Goal: Task Accomplishment & Management: Use online tool/utility

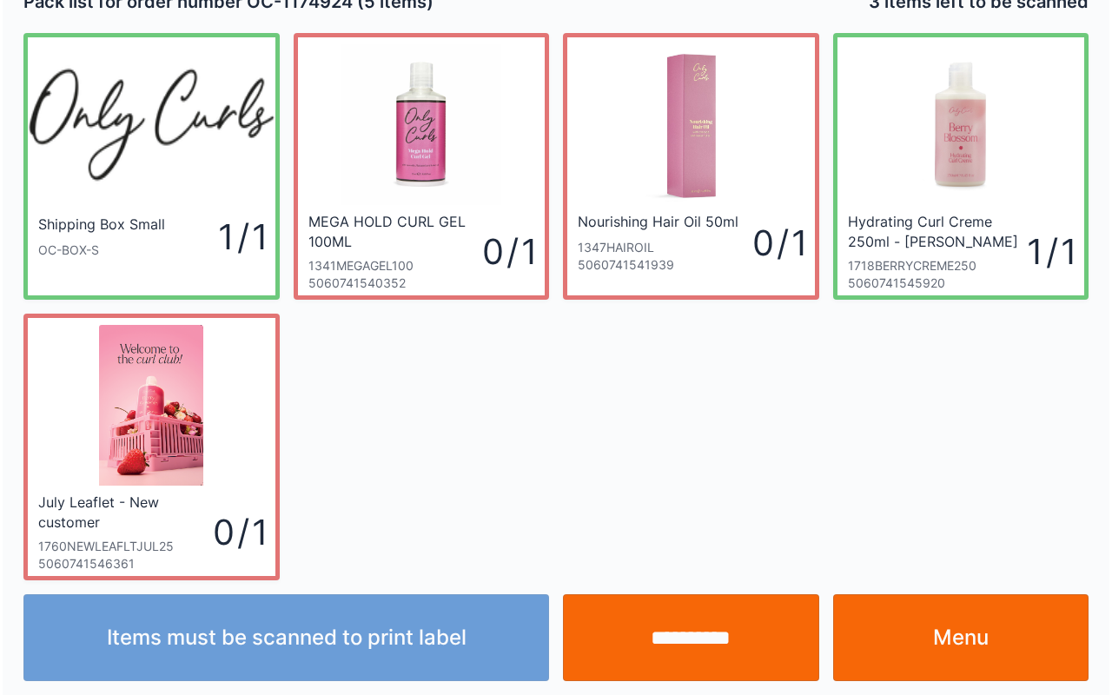
scroll to position [31, 0]
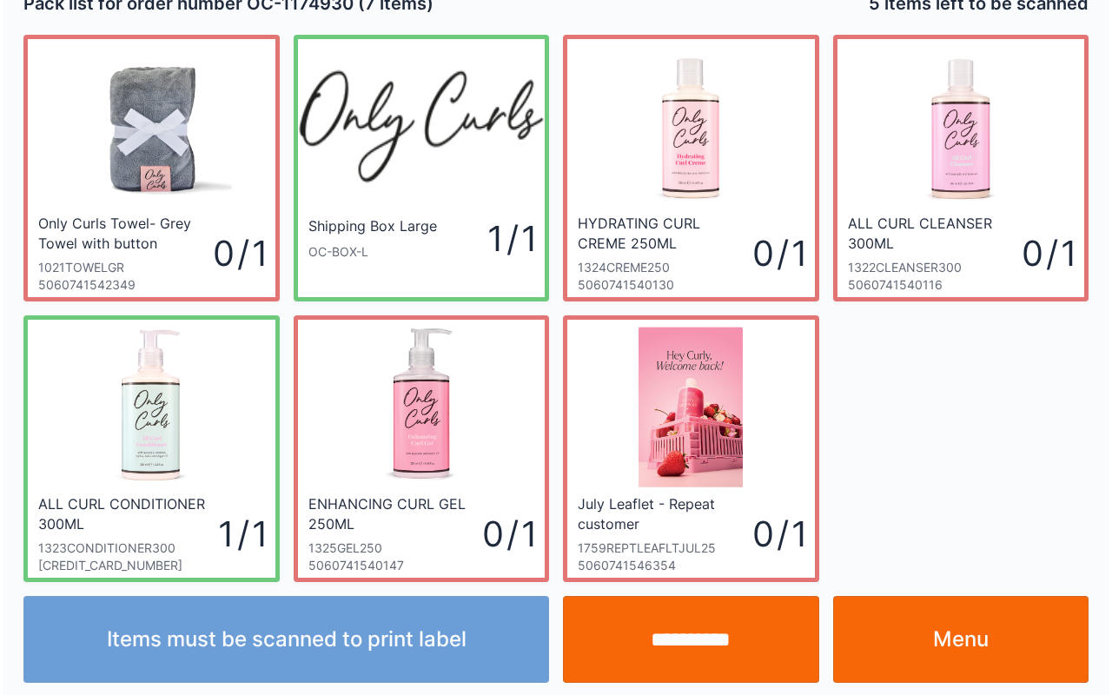
scroll to position [31, 0]
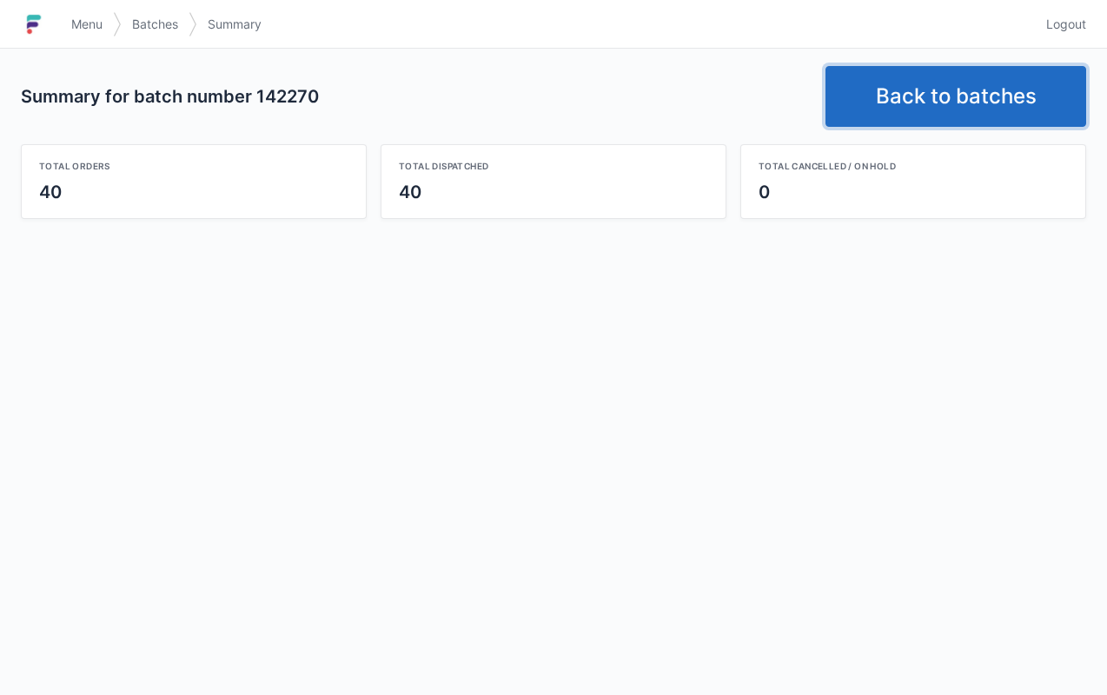
click at [942, 114] on link "Back to batches" at bounding box center [955, 96] width 261 height 61
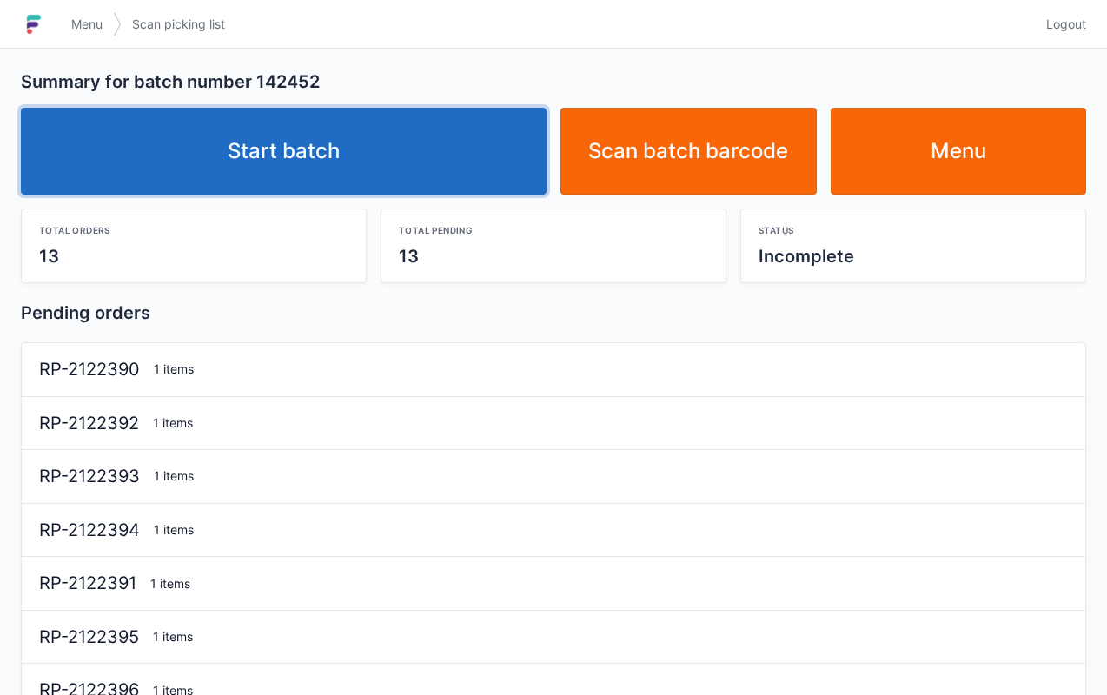
click at [304, 128] on link "Start batch" at bounding box center [283, 151] width 525 height 87
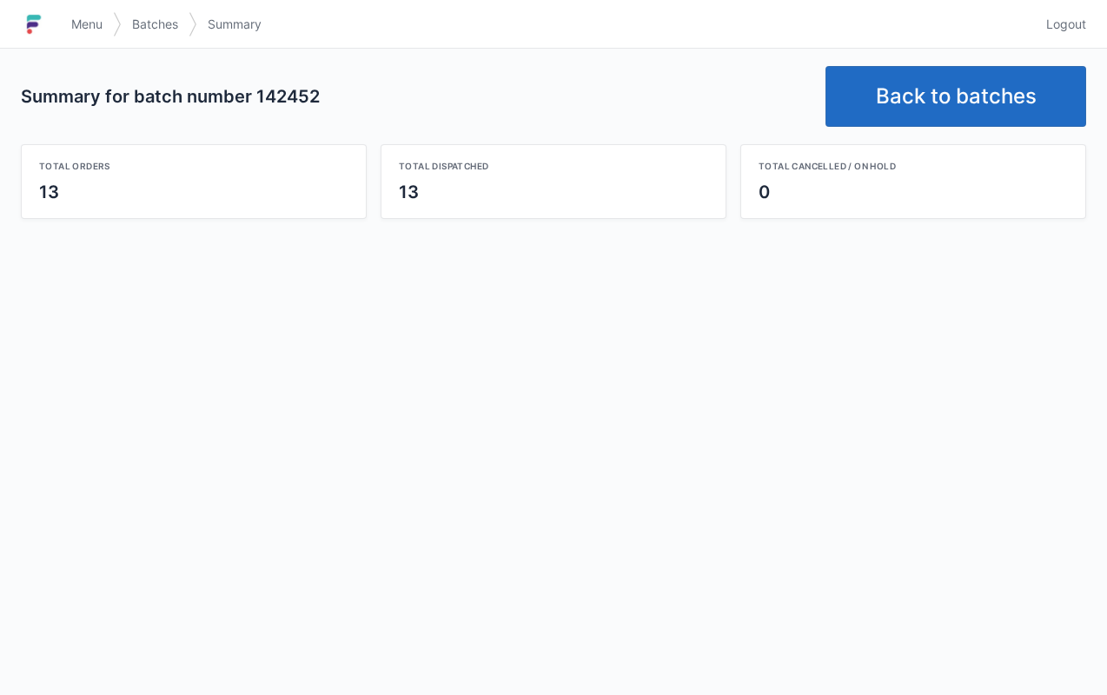
click at [988, 83] on link "Back to batches" at bounding box center [955, 96] width 261 height 61
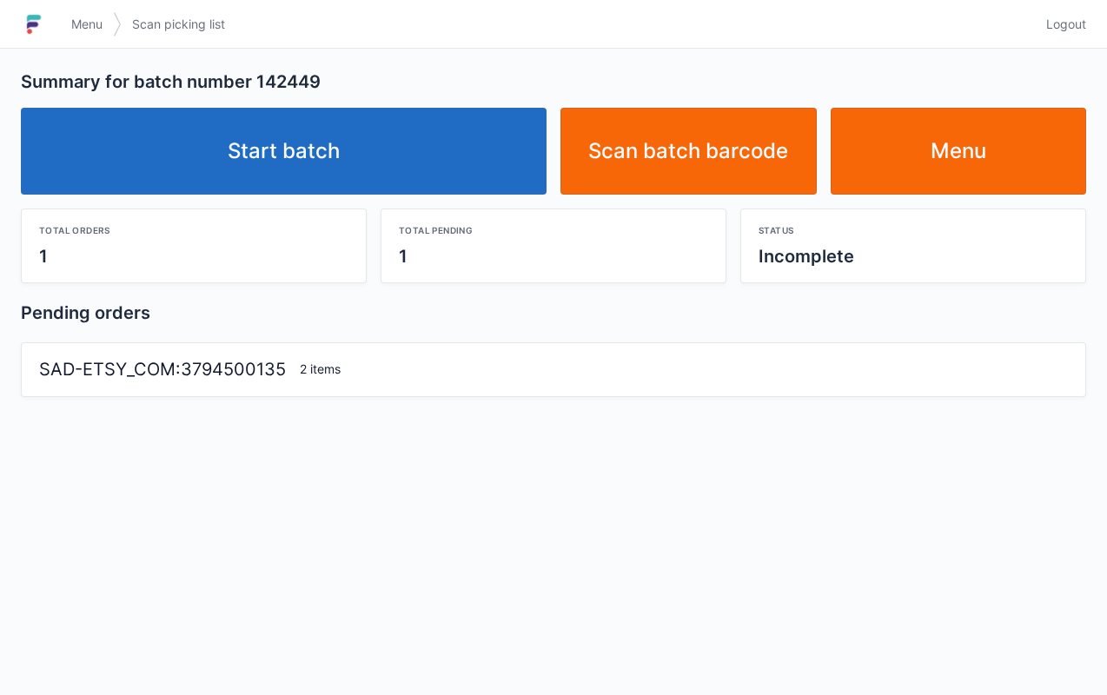
click at [311, 169] on link "Start batch" at bounding box center [283, 151] width 525 height 87
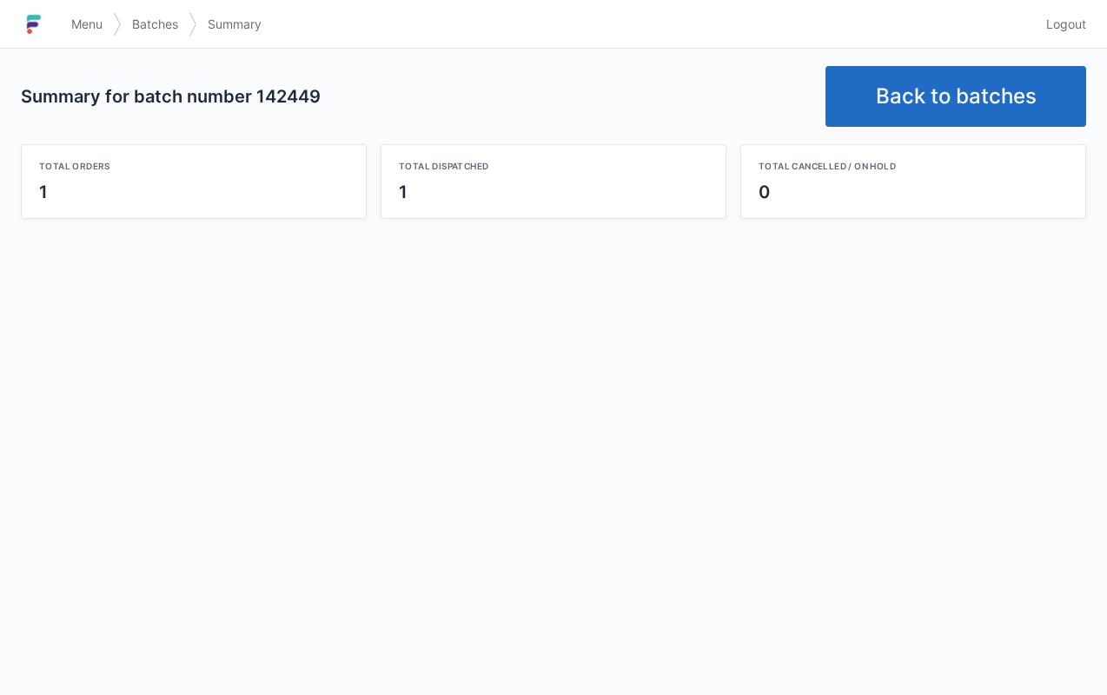
click at [979, 104] on link "Back to batches" at bounding box center [955, 96] width 261 height 61
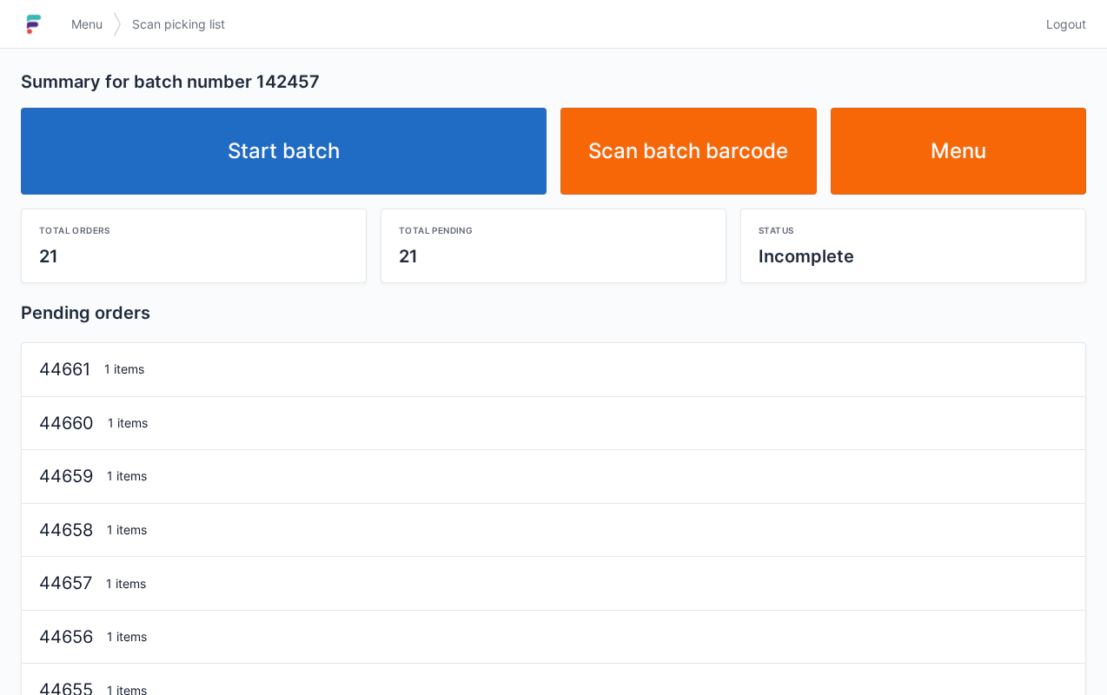
click at [294, 131] on link "Start batch" at bounding box center [283, 151] width 525 height 87
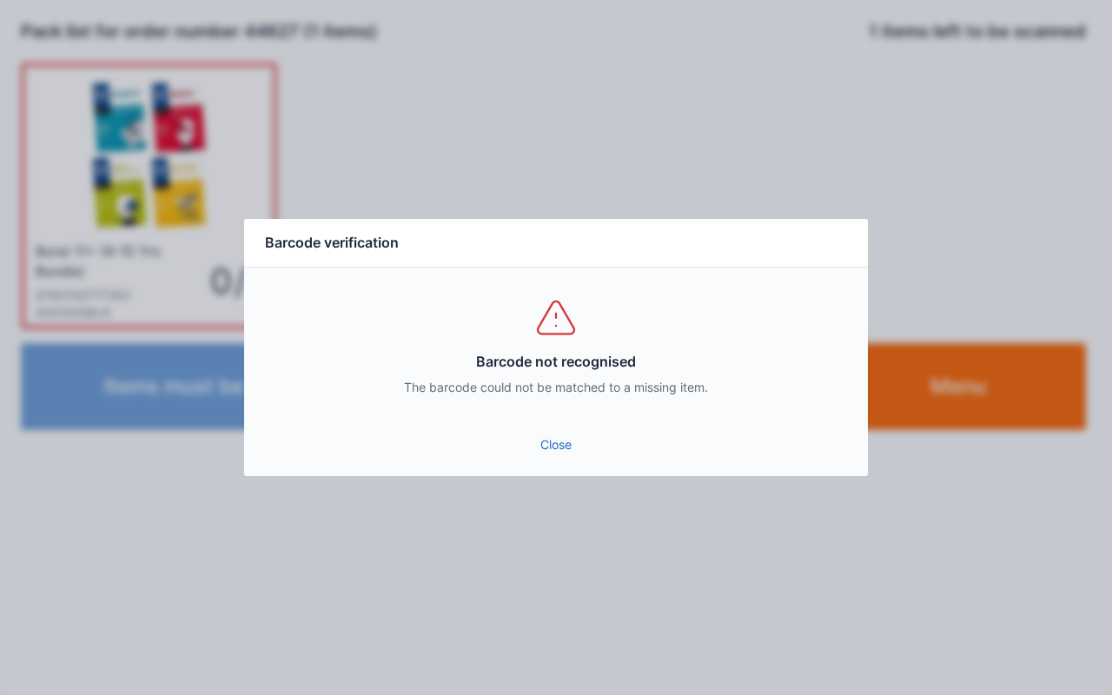
click at [575, 459] on link "Close" at bounding box center [556, 444] width 596 height 31
click at [552, 407] on div "Barcode not recognised The barcode could not be matched to a missing item." at bounding box center [556, 346] width 624 height 156
click at [555, 431] on link "Close" at bounding box center [556, 444] width 596 height 31
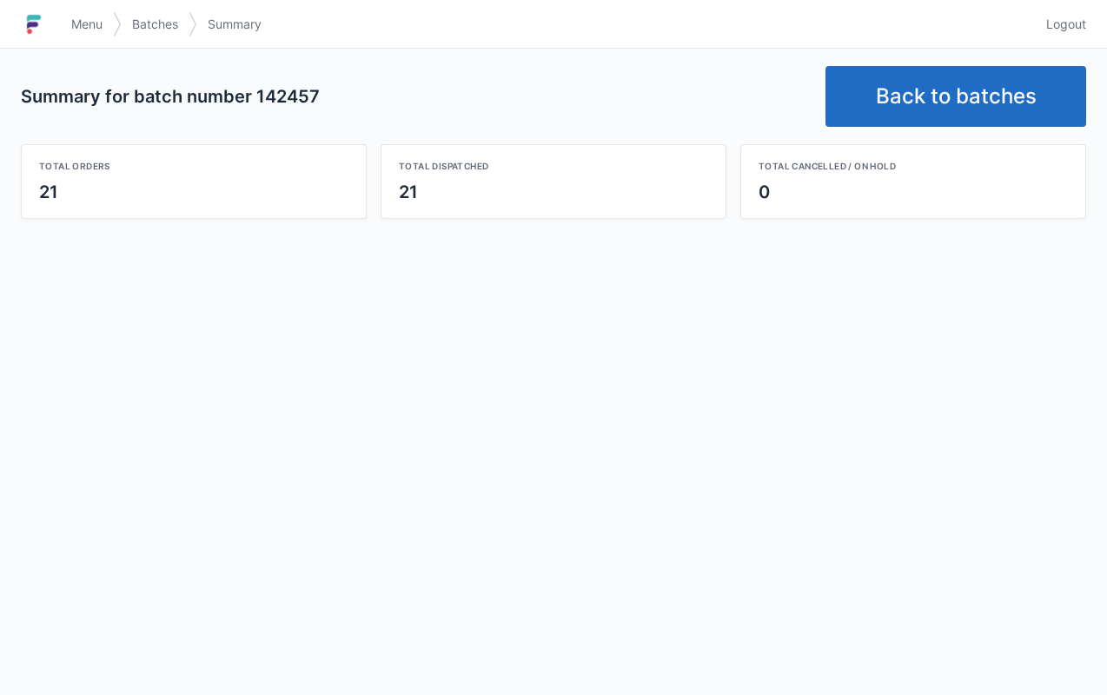
click at [942, 101] on link "Back to batches" at bounding box center [955, 96] width 261 height 61
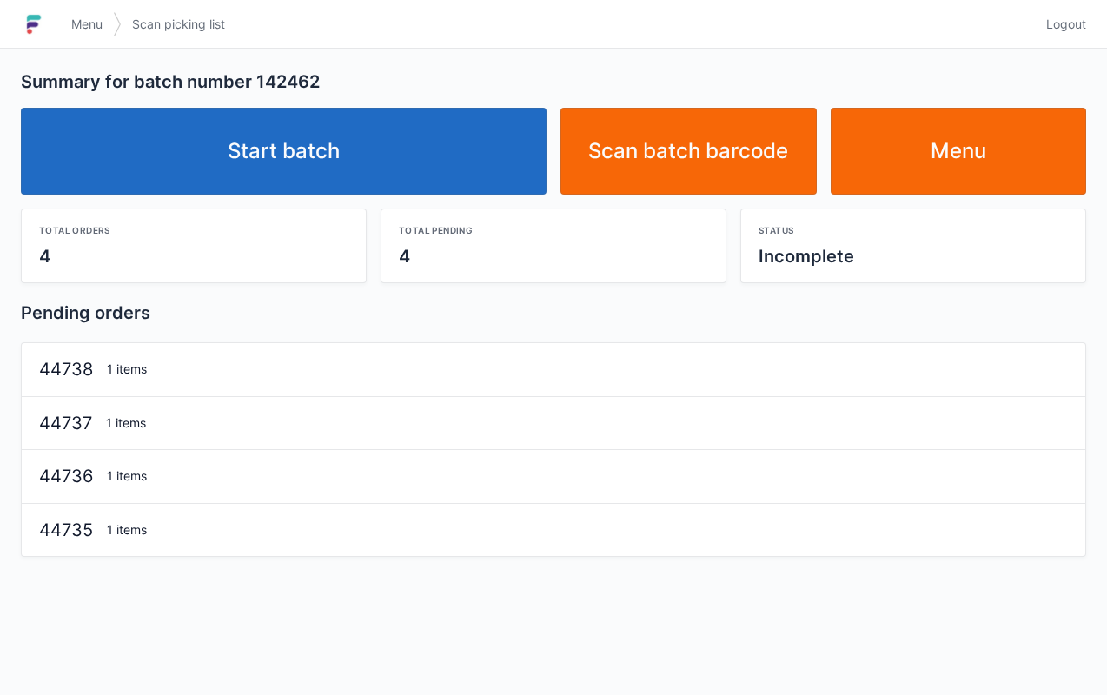
click at [344, 122] on link "Start batch" at bounding box center [283, 151] width 525 height 87
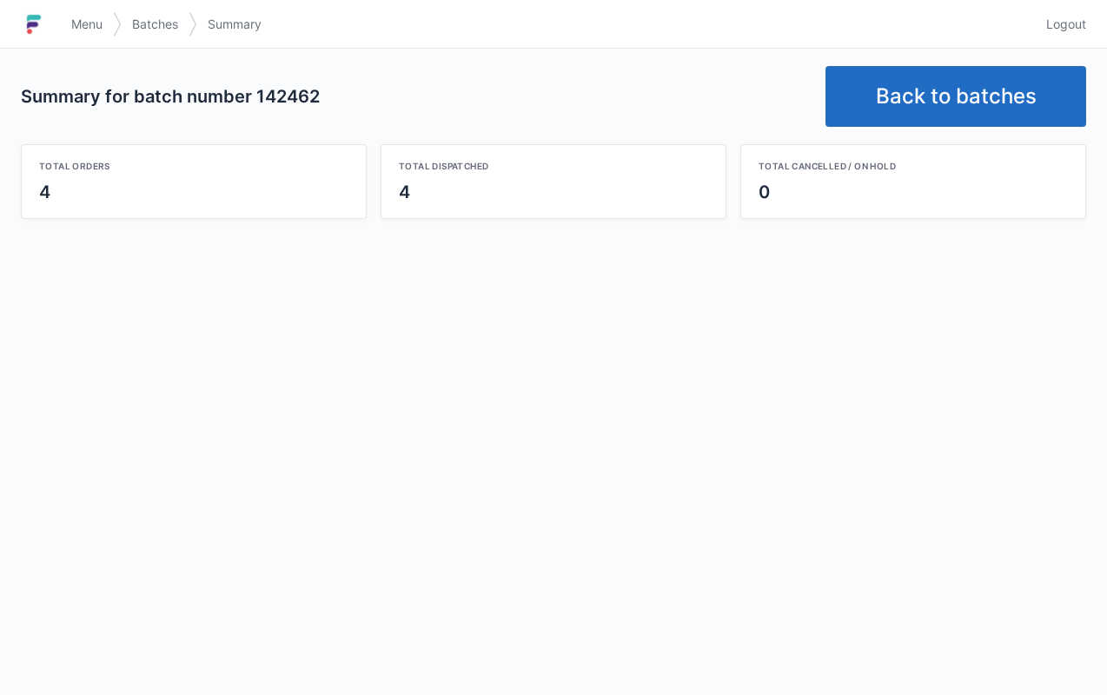
click at [990, 99] on link "Back to batches" at bounding box center [955, 96] width 261 height 61
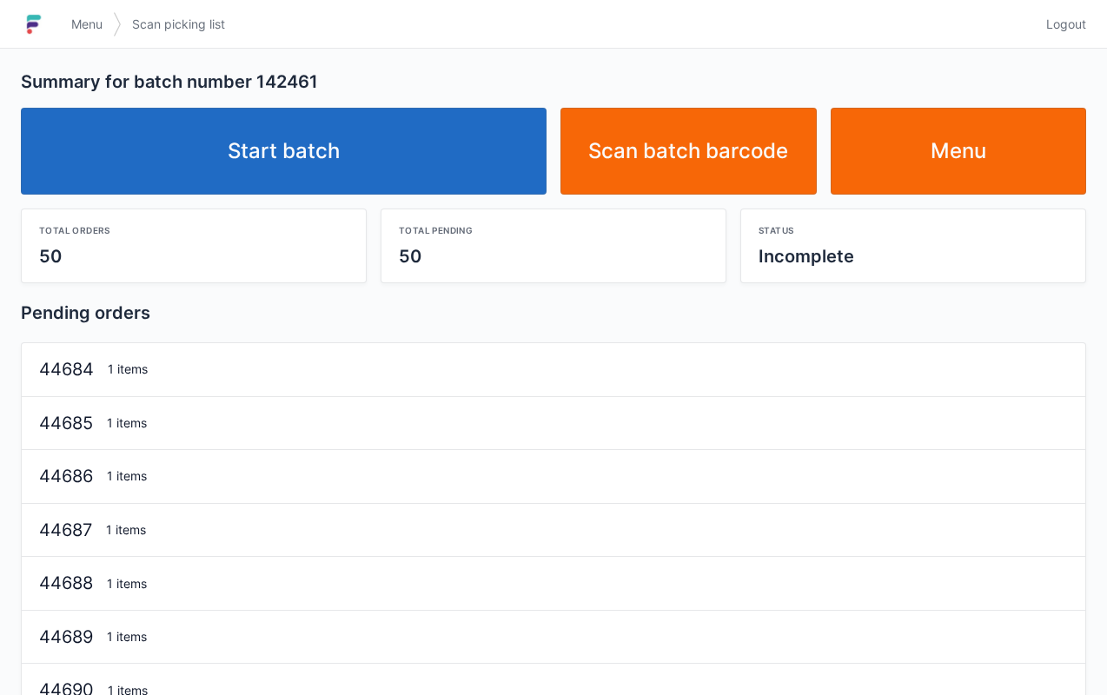
click at [330, 164] on link "Start batch" at bounding box center [283, 151] width 525 height 87
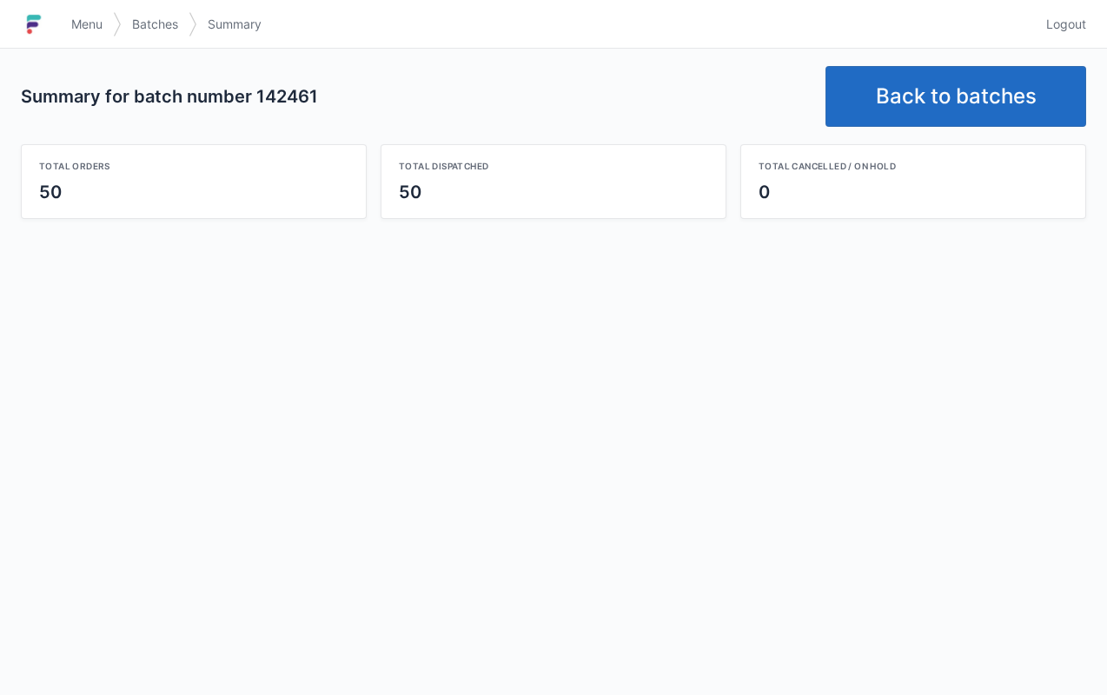
click at [945, 104] on link "Back to batches" at bounding box center [955, 96] width 261 height 61
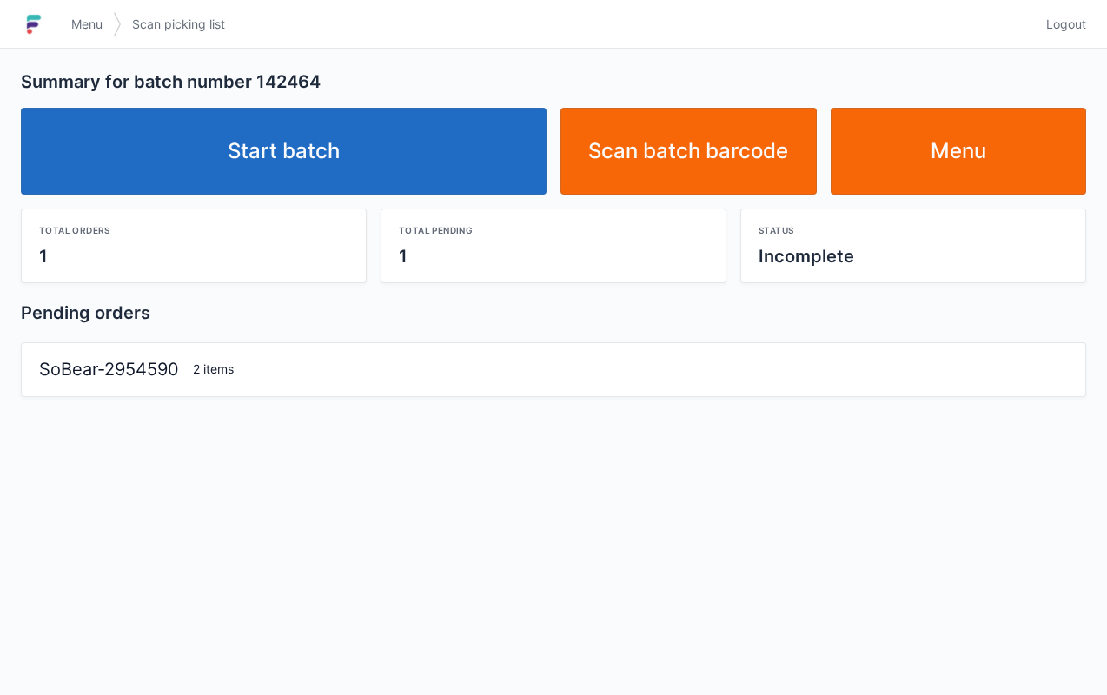
click at [314, 156] on link "Start batch" at bounding box center [283, 151] width 525 height 87
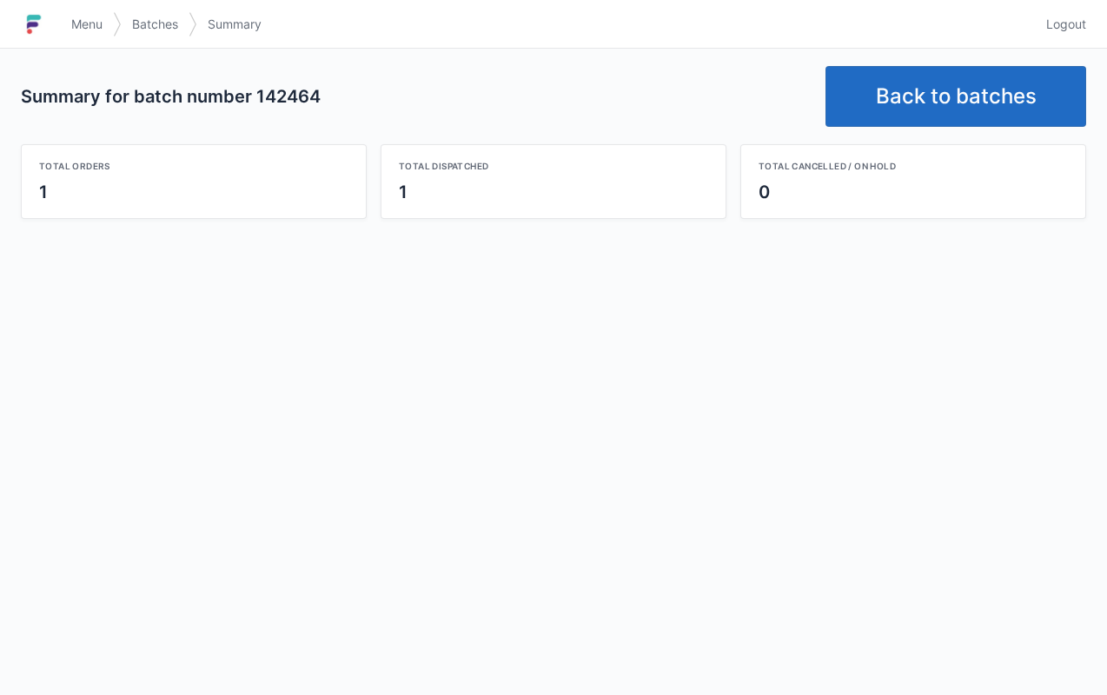
click at [946, 99] on link "Back to batches" at bounding box center [955, 96] width 261 height 61
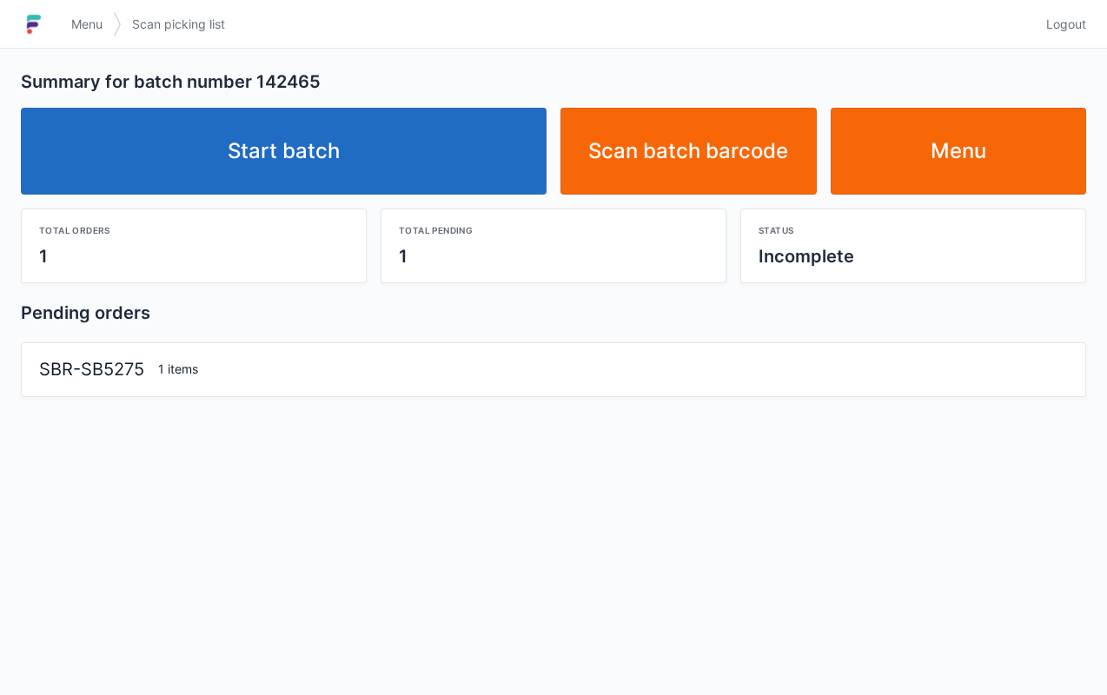
click at [315, 144] on link "Start batch" at bounding box center [283, 151] width 525 height 87
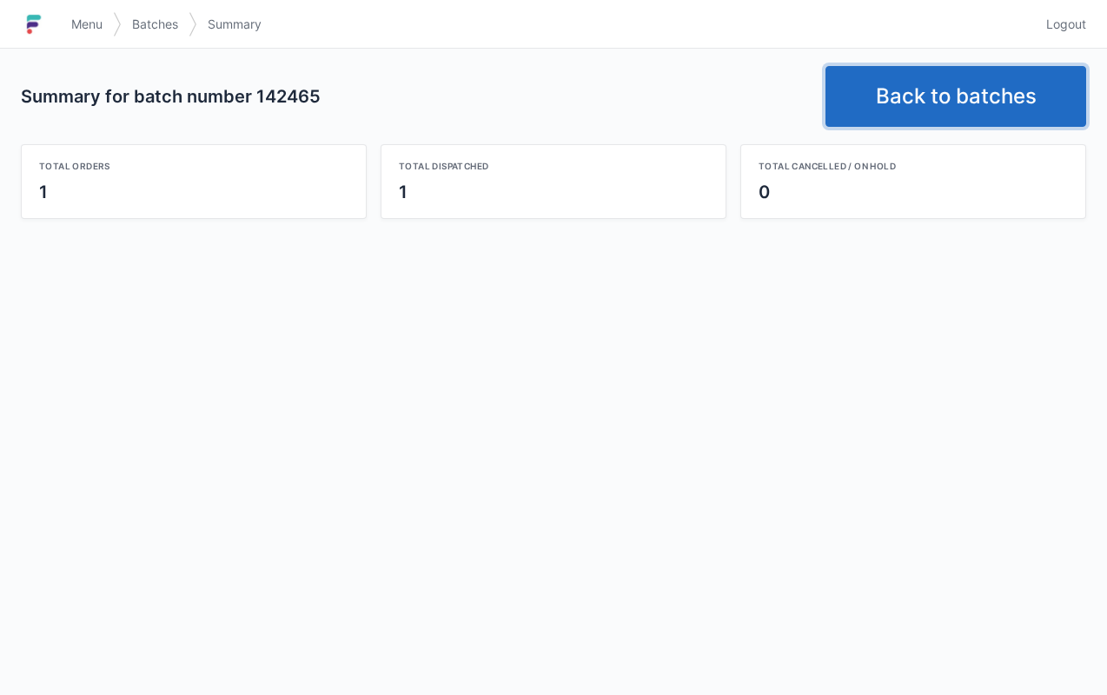
click at [967, 89] on link "Back to batches" at bounding box center [955, 96] width 261 height 61
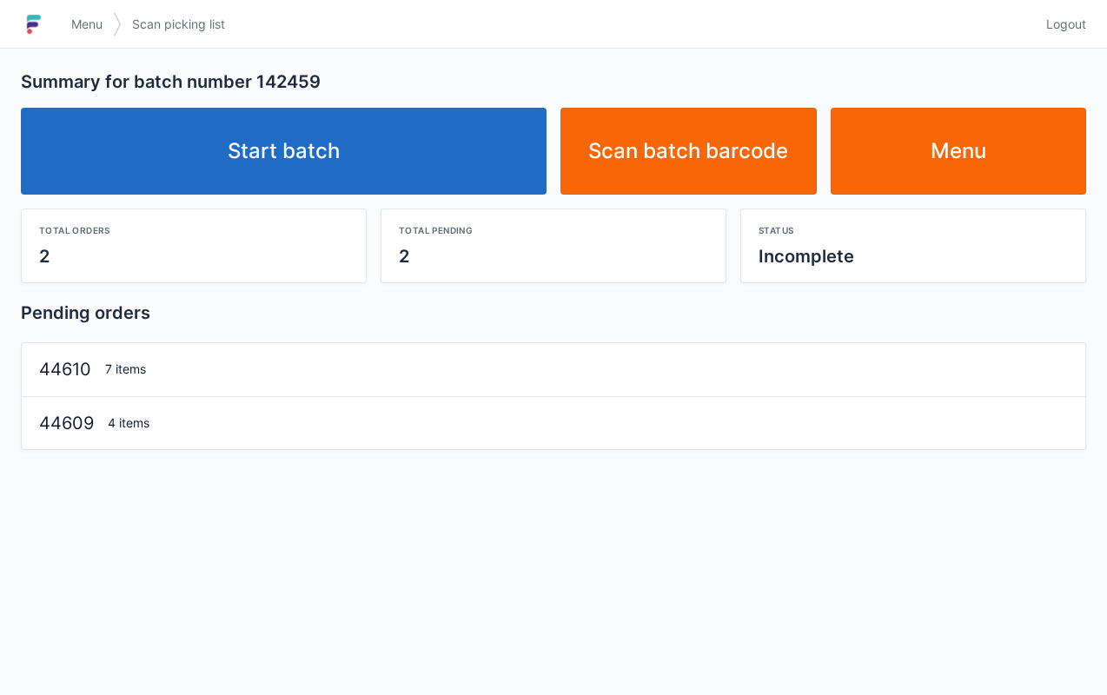
click at [309, 152] on link "Start batch" at bounding box center [283, 151] width 525 height 87
